Goal: Communication & Community: Answer question/provide support

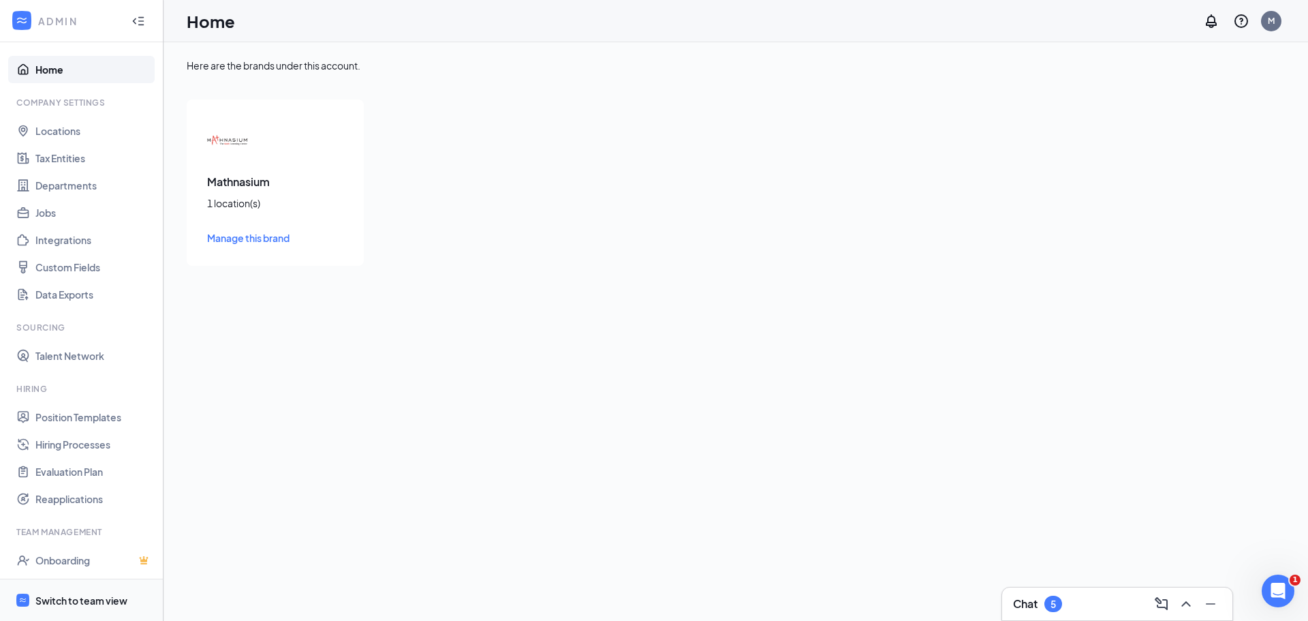
drag, startPoint x: 69, startPoint y: 600, endPoint x: 102, endPoint y: 591, distance: 33.9
click at [69, 600] on div "Switch to team view" at bounding box center [81, 600] width 92 height 14
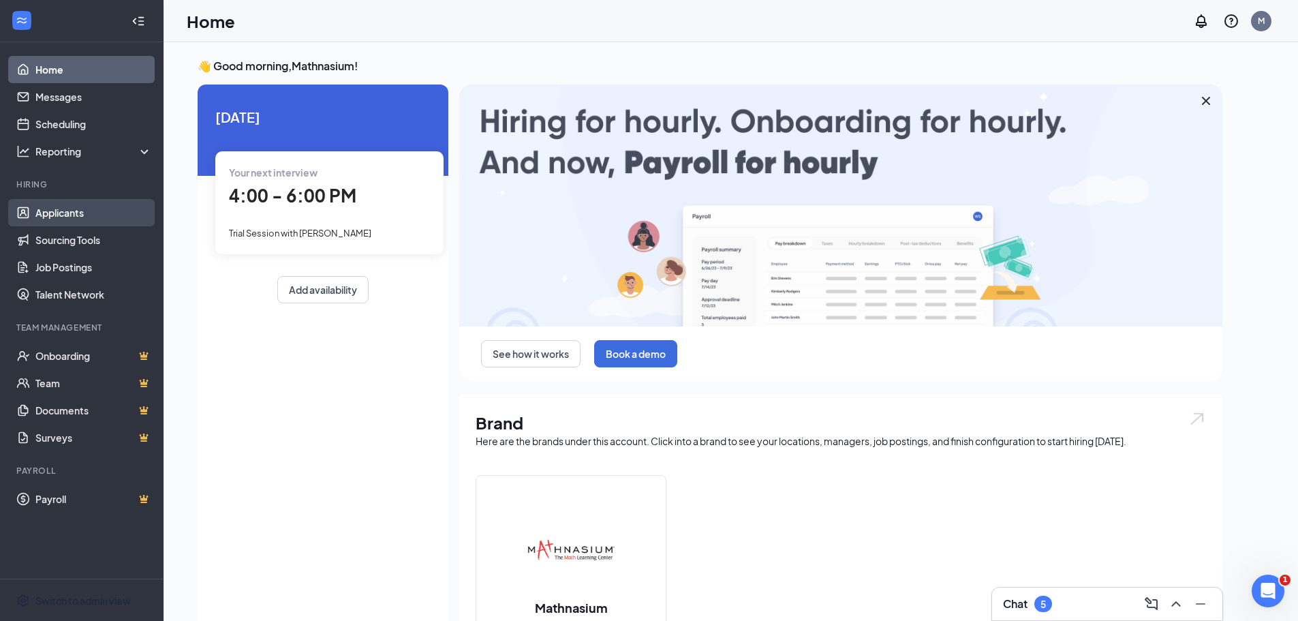
click at [67, 208] on link "Applicants" at bounding box center [93, 212] width 117 height 27
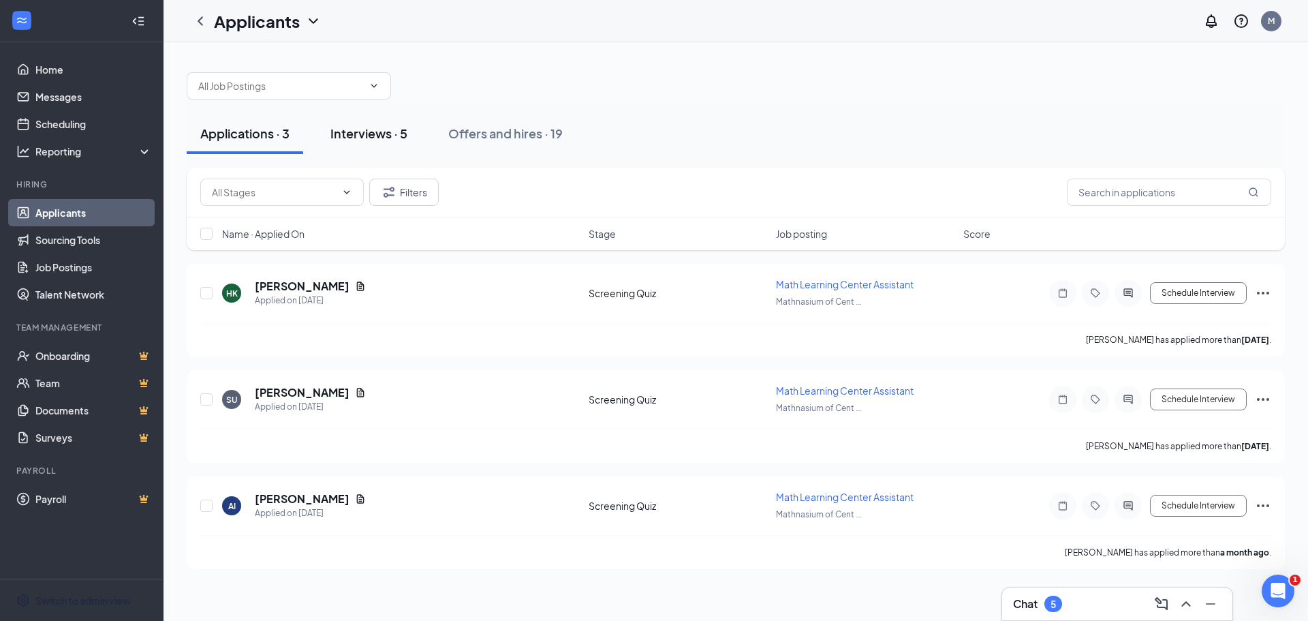
click at [373, 138] on div "Interviews · 5" at bounding box center [368, 133] width 77 height 17
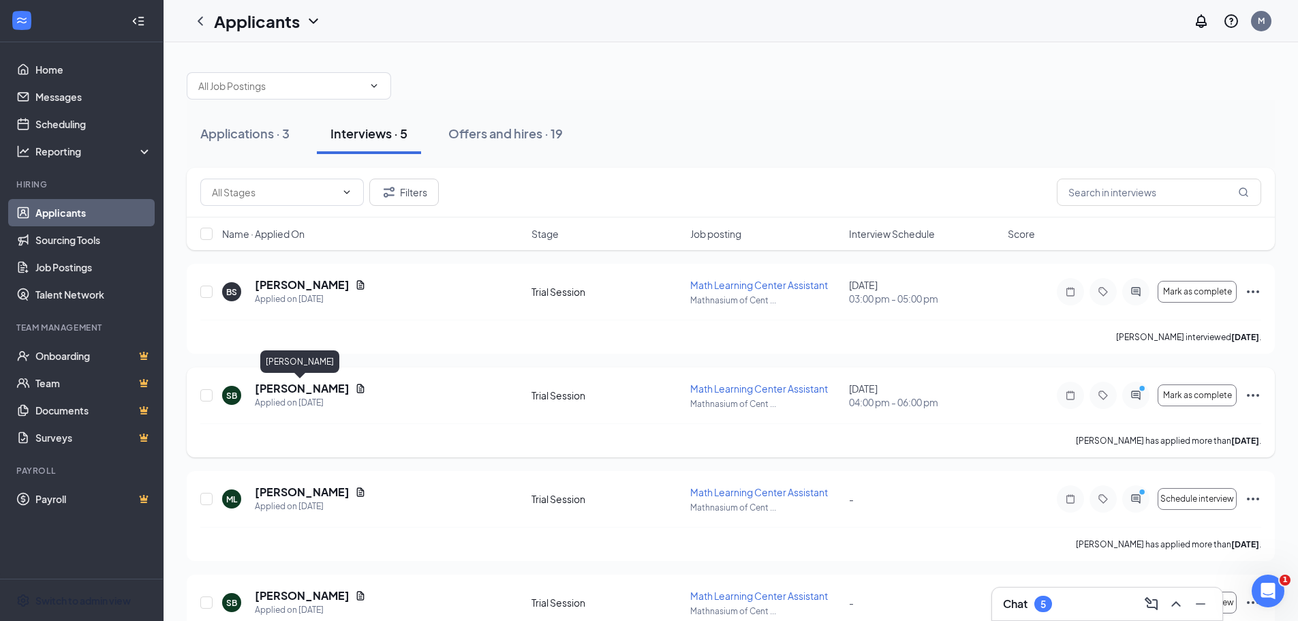
click at [300, 384] on h5 "[PERSON_NAME]" at bounding box center [302, 388] width 95 height 15
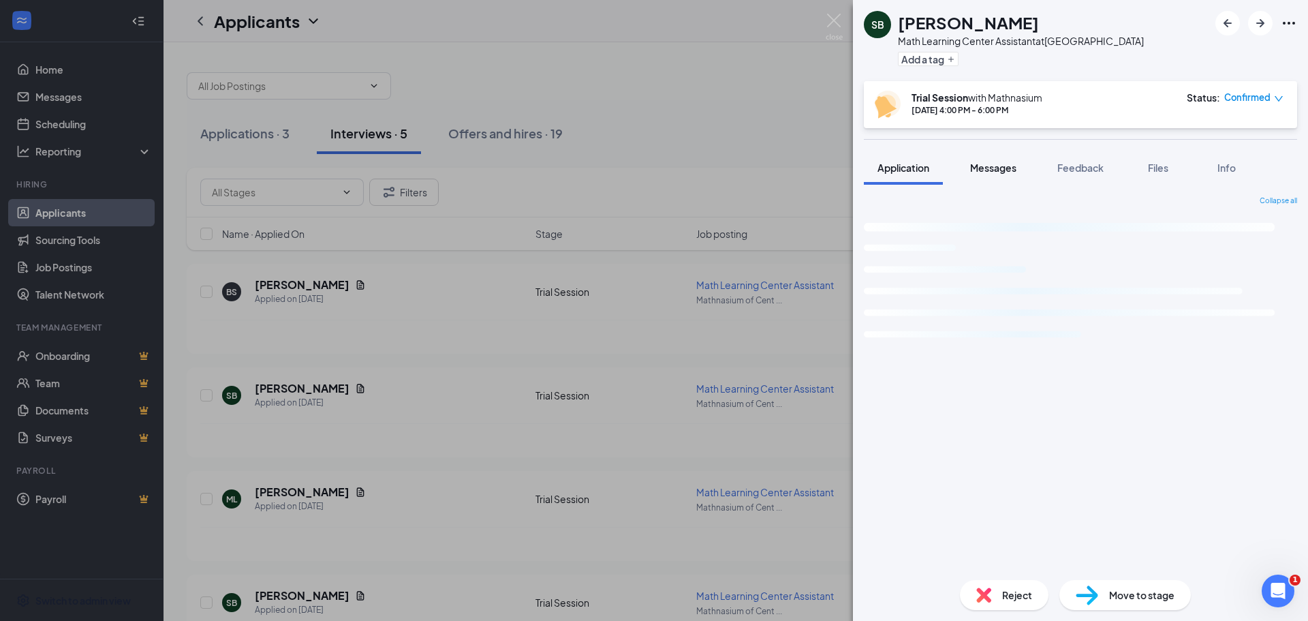
click at [994, 171] on span "Messages" at bounding box center [993, 167] width 46 height 12
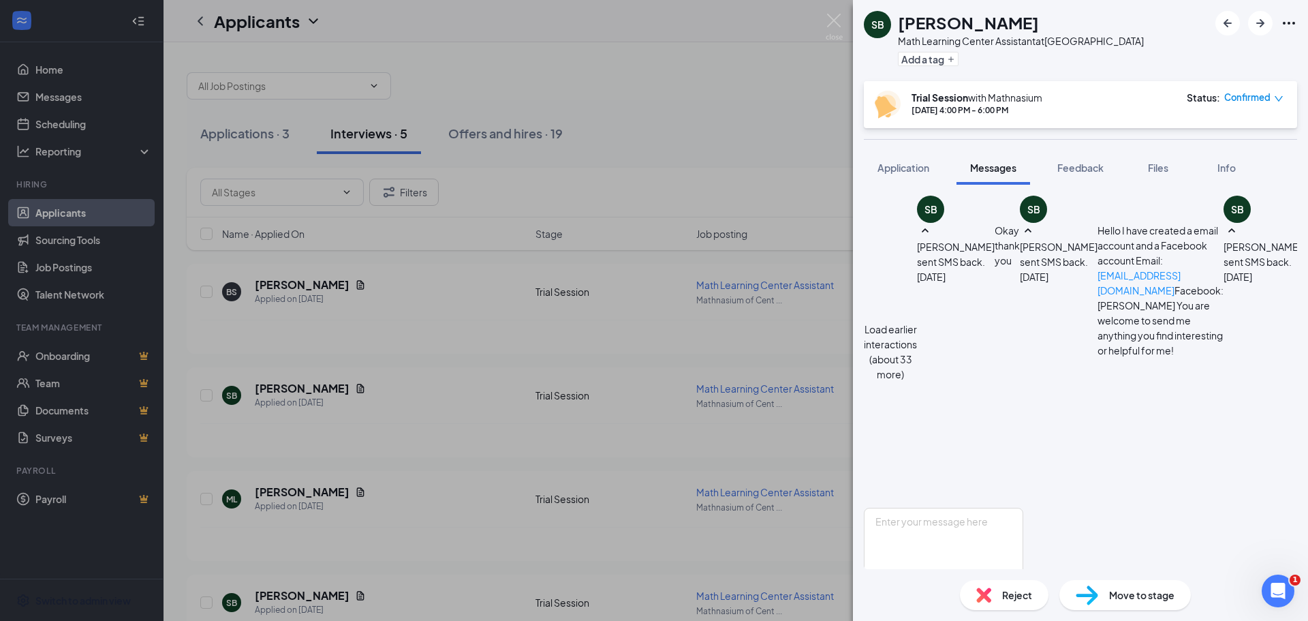
scroll to position [900, 0]
click at [965, 508] on textarea at bounding box center [943, 549] width 159 height 82
type textarea "Fantastic. See you at 4pm as planned."
click at [1023, 589] on button "Send" at bounding box center [1012, 612] width 24 height 47
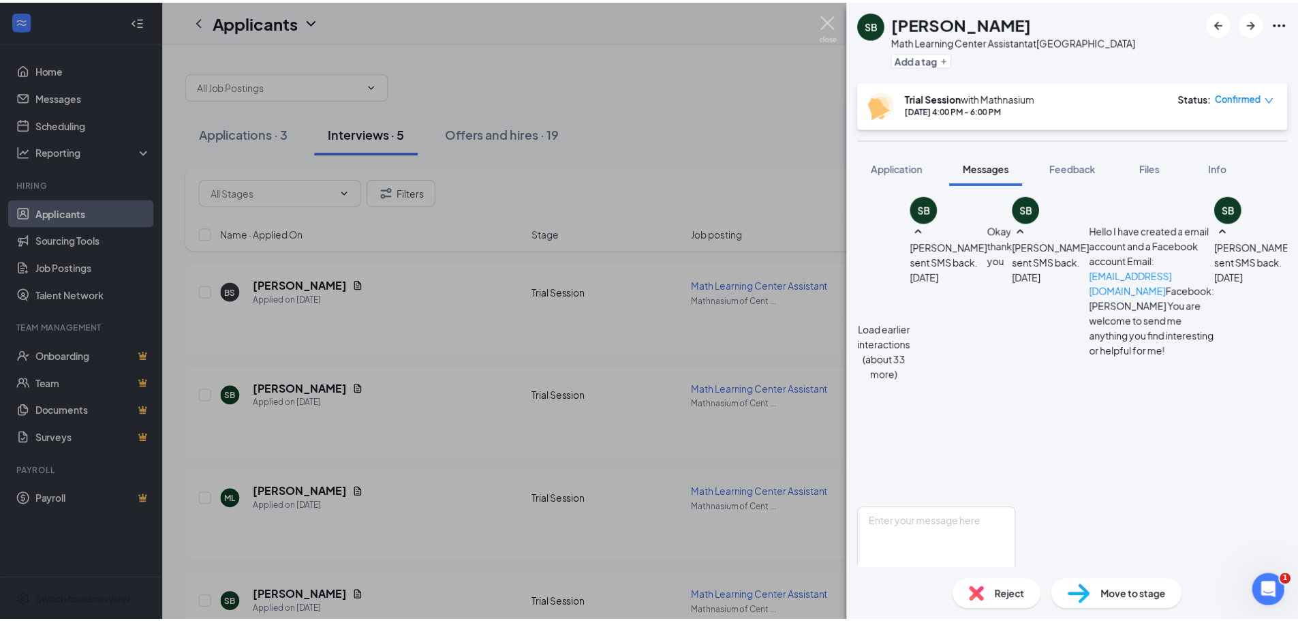
scroll to position [987, 0]
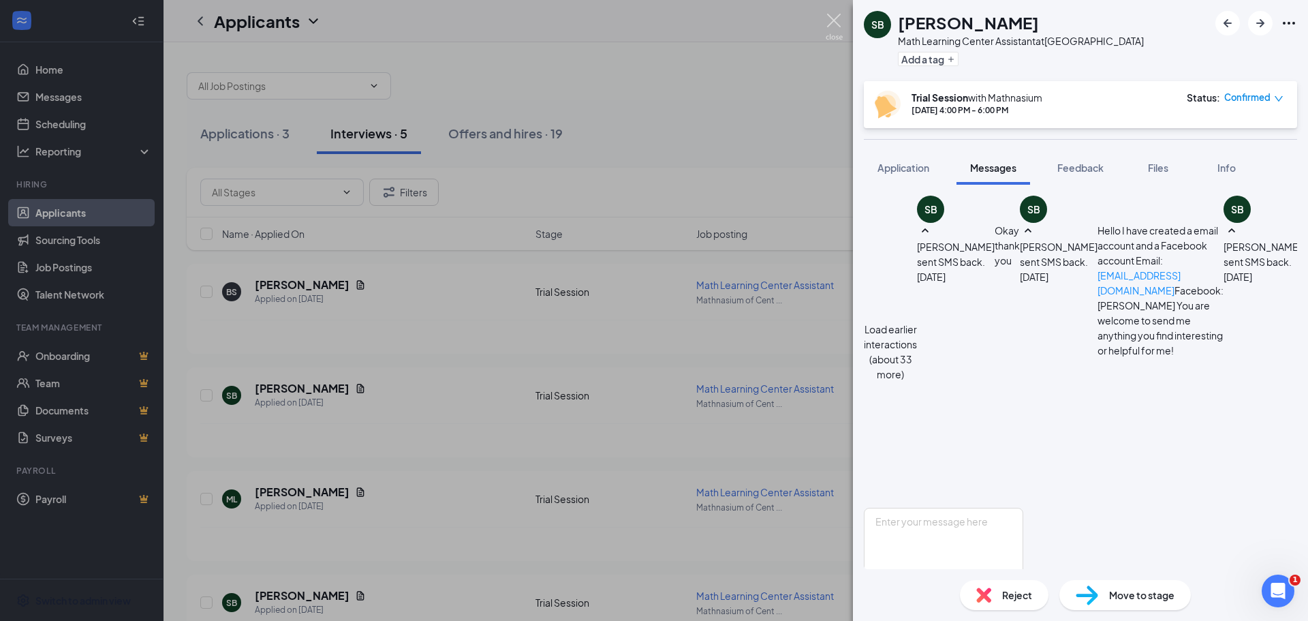
click at [833, 17] on img at bounding box center [834, 27] width 17 height 27
